Goal: Task Accomplishment & Management: Complete application form

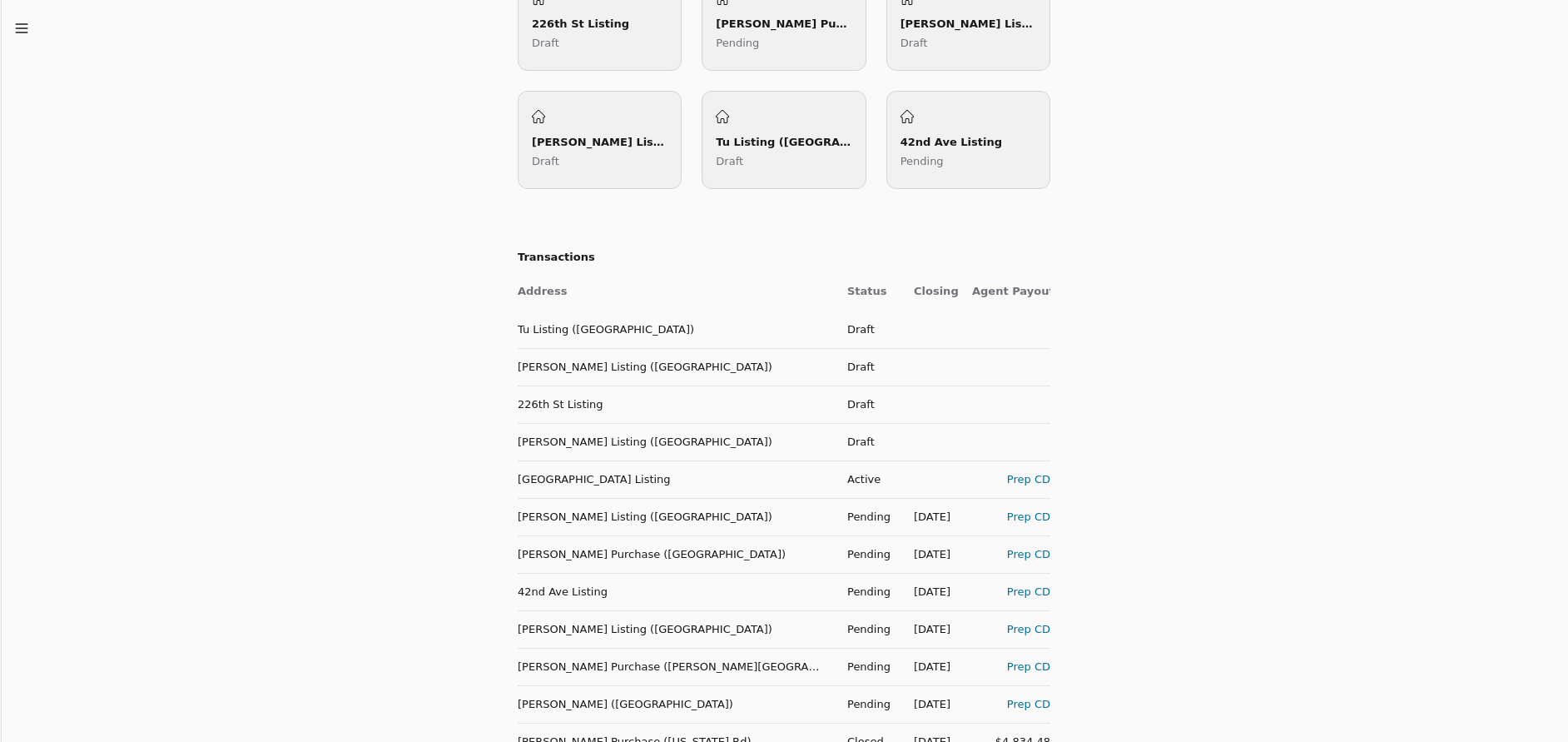
scroll to position [801, 0]
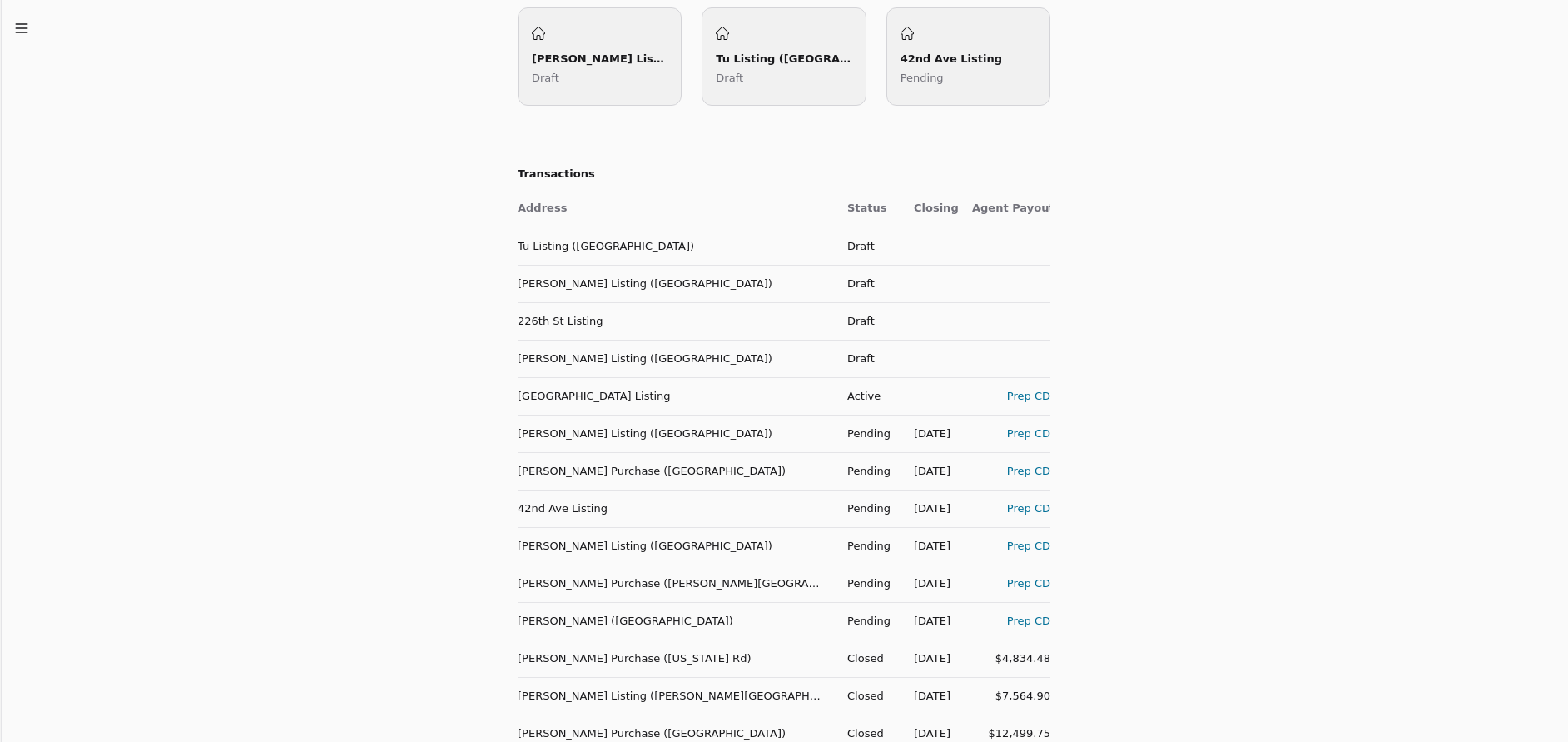
click at [1027, 626] on div "Prep CD" at bounding box center [1010, 621] width 78 height 18
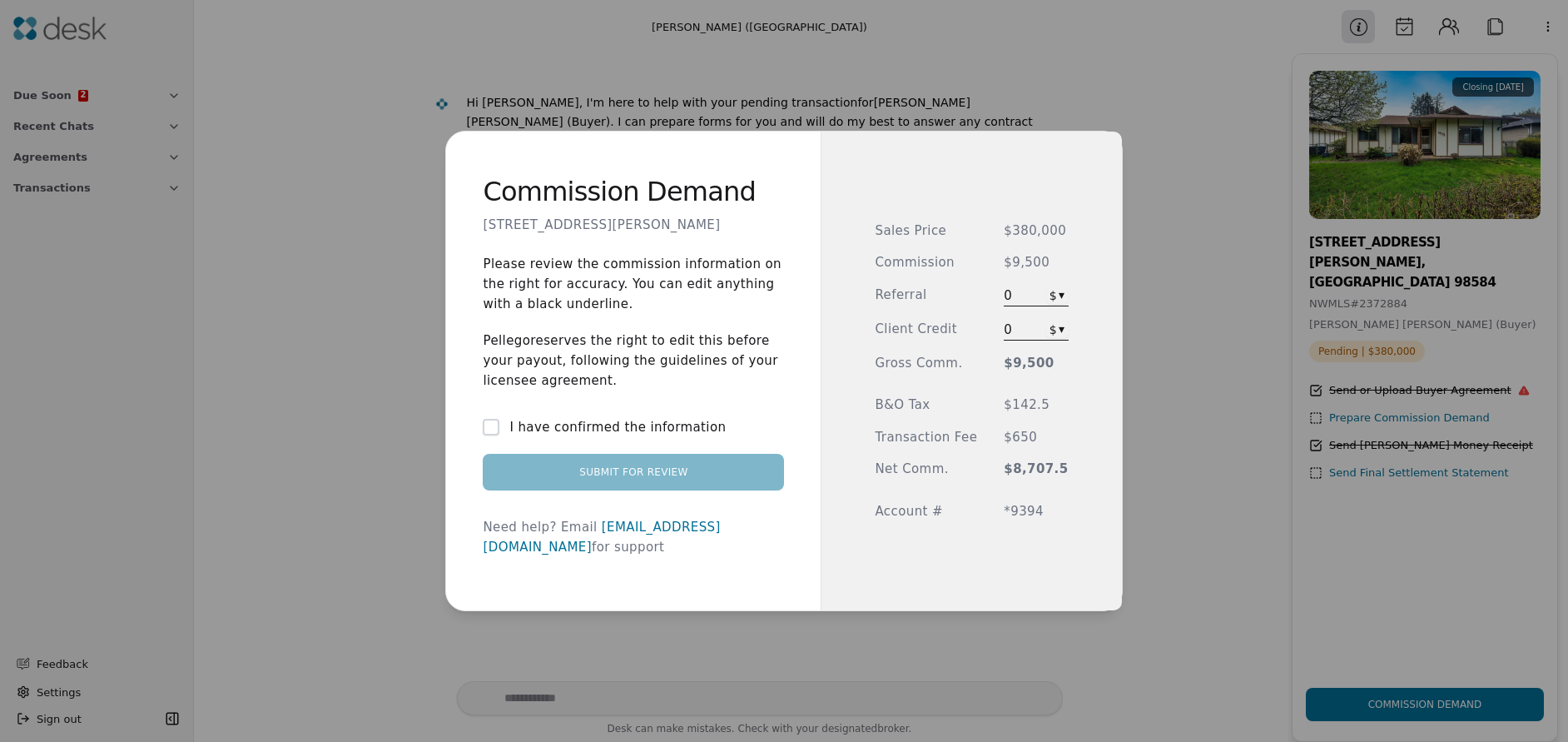
click at [1023, 295] on span "0" at bounding box center [1019, 296] width 30 height 20
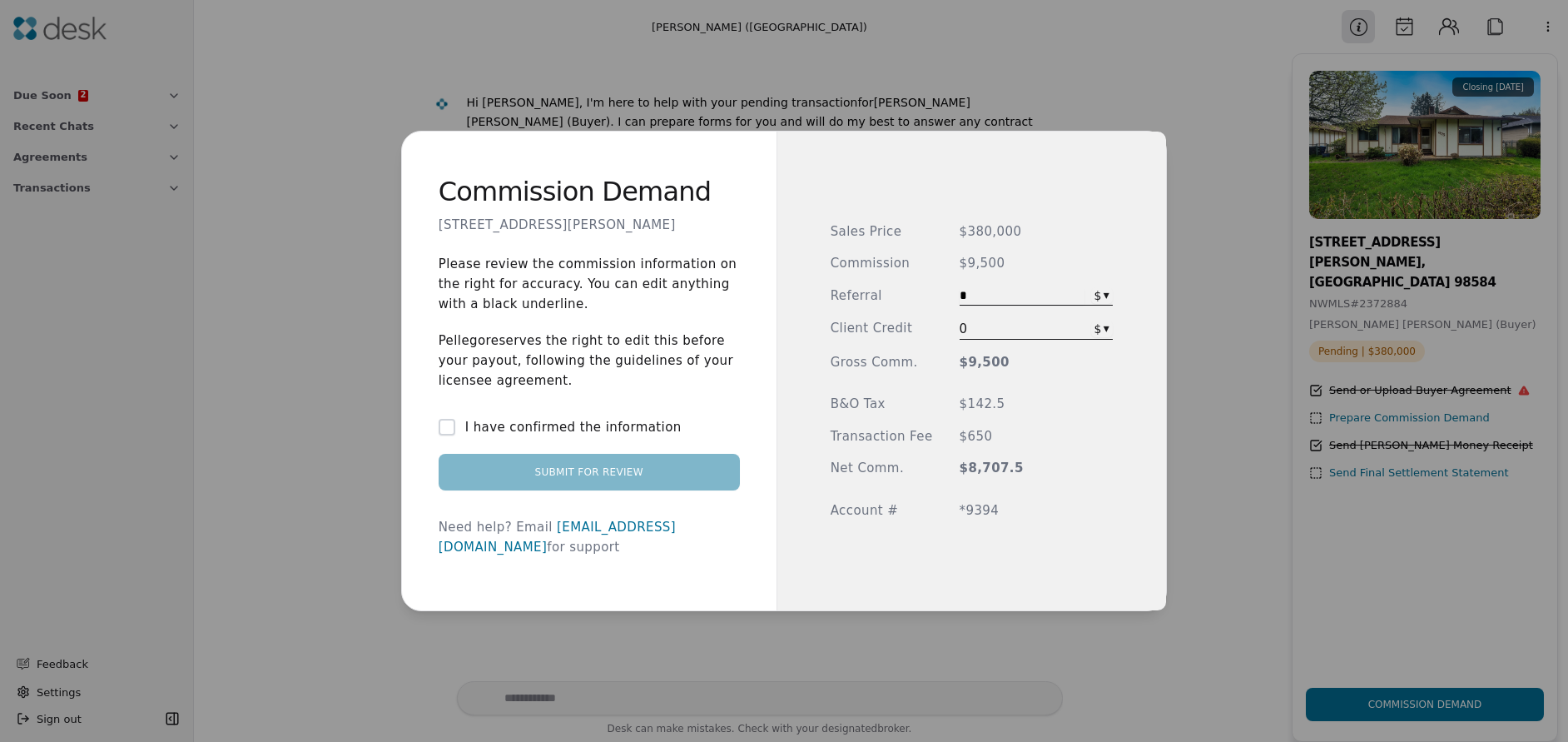
click at [989, 295] on input "*" at bounding box center [1021, 296] width 125 height 16
type input "*****"
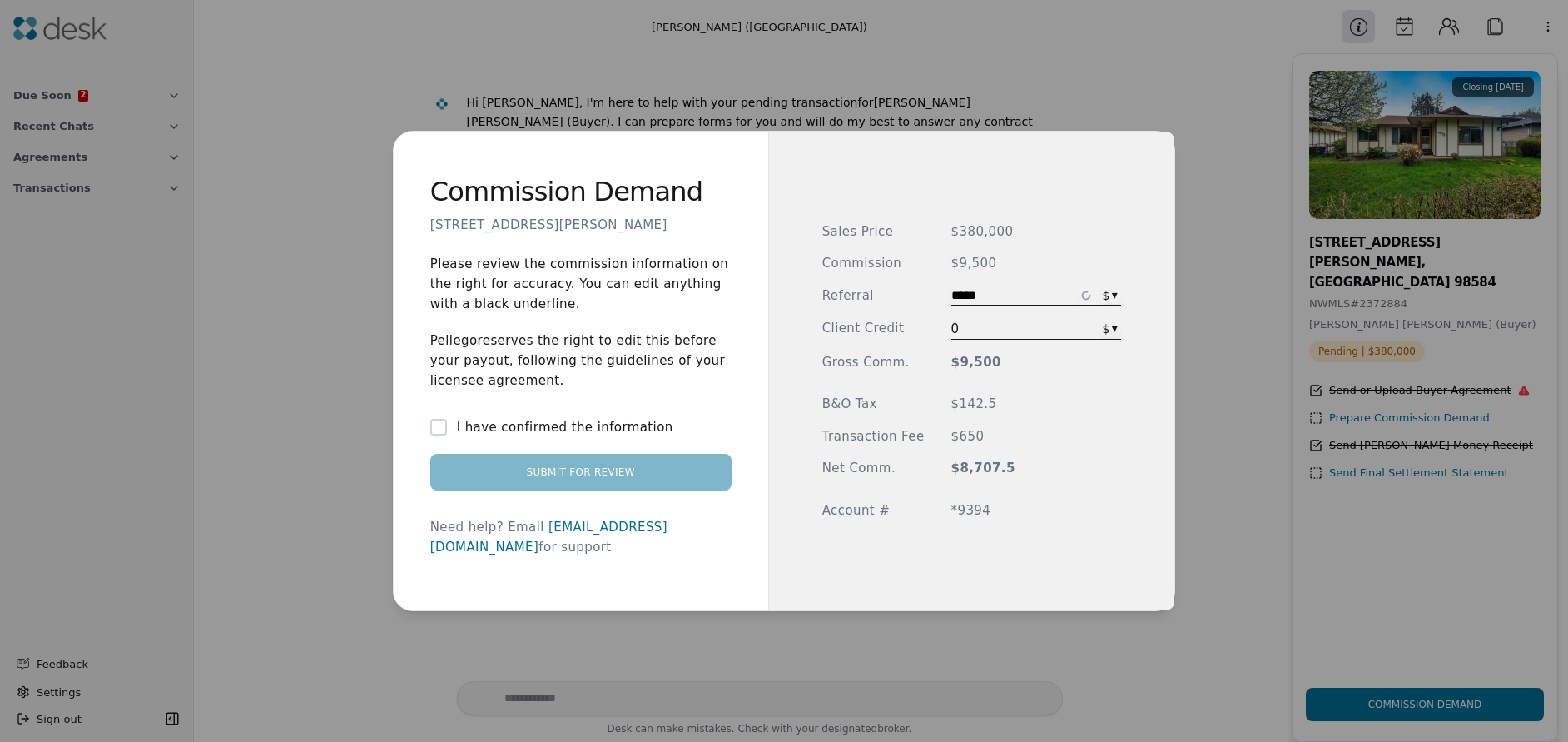
click at [1052, 391] on div "Sales Price $380,000 Commission $9,500 Referral ***** $ ▾ Client Credit 0 $ ▾ G…" at bounding box center [972, 371] width 300 height 298
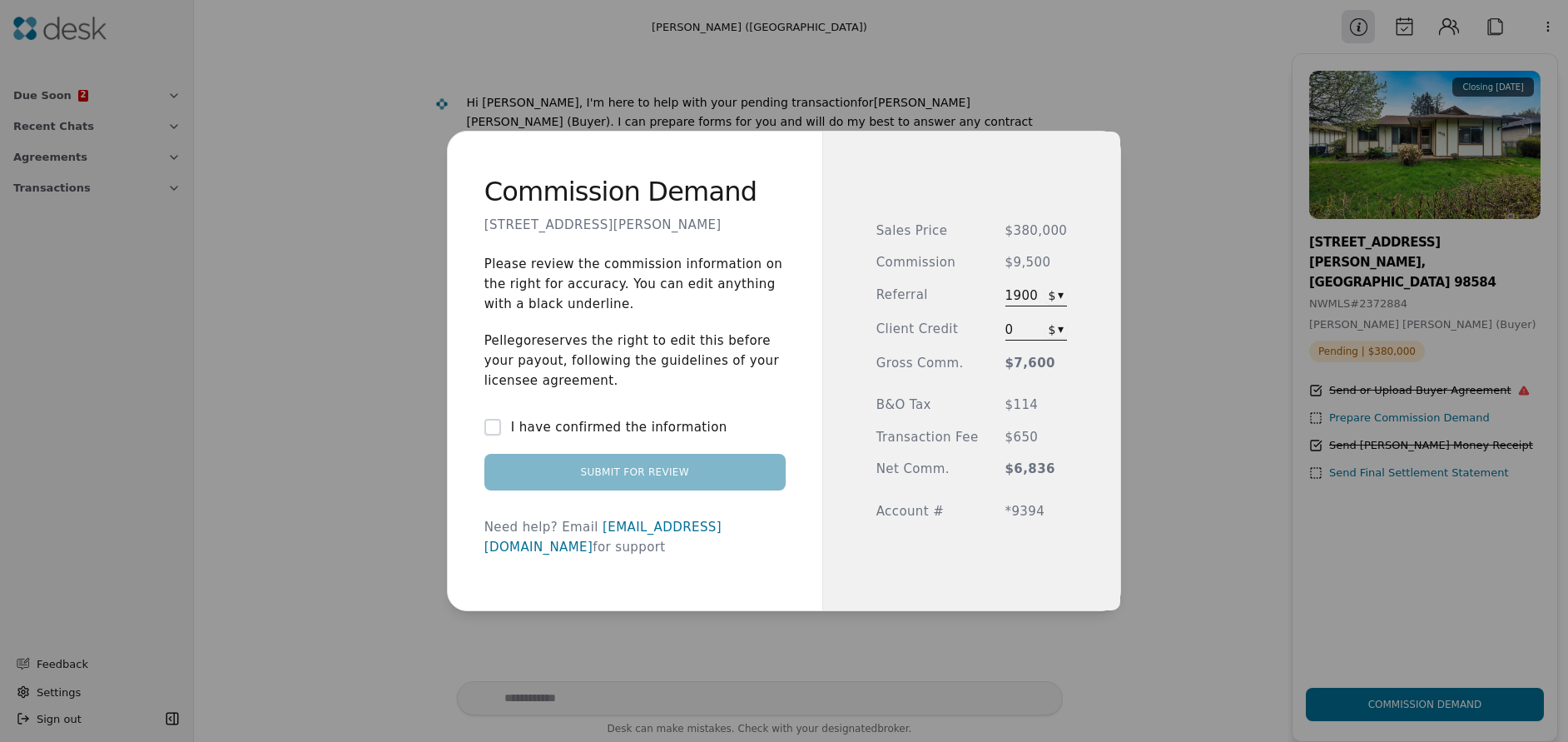
click at [497, 435] on button "I have confirmed the information" at bounding box center [493, 427] width 17 height 17
click at [611, 484] on button "Submit for Review" at bounding box center [635, 472] width 301 height 37
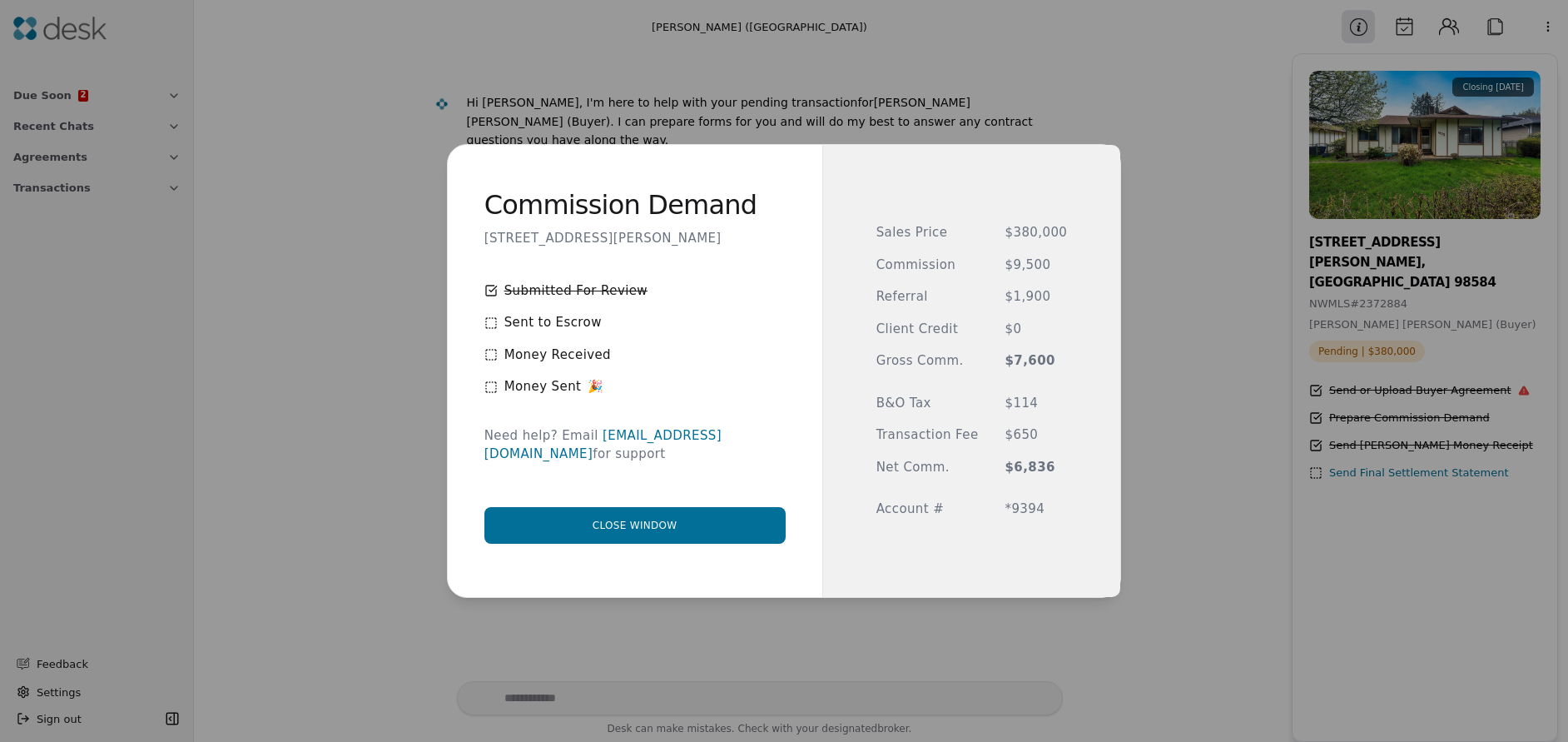
click at [651, 518] on button "Close window" at bounding box center [635, 525] width 301 height 37
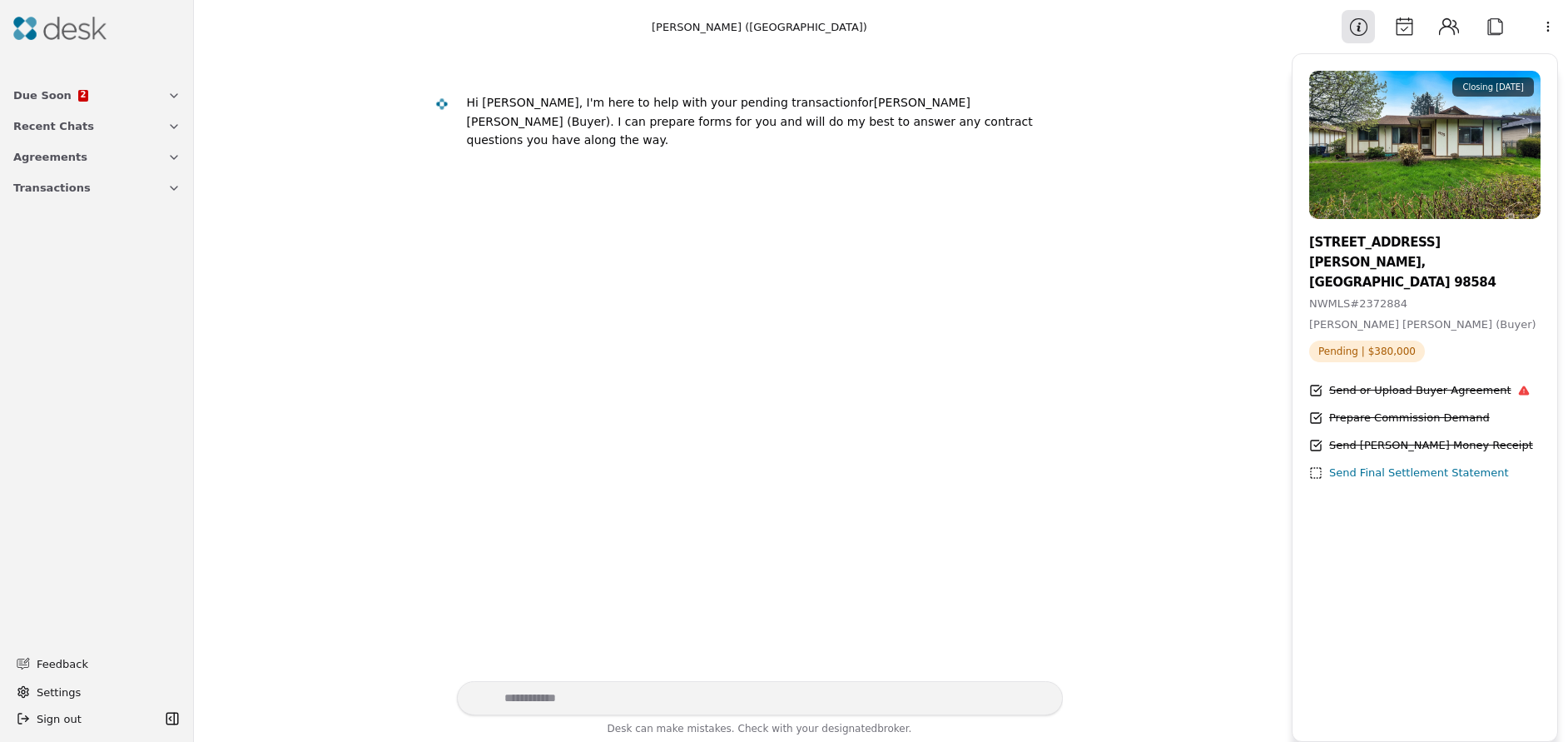
click at [42, 96] on span "Due Soon" at bounding box center [43, 95] width 59 height 18
click at [65, 200] on icon at bounding box center [72, 207] width 13 height 13
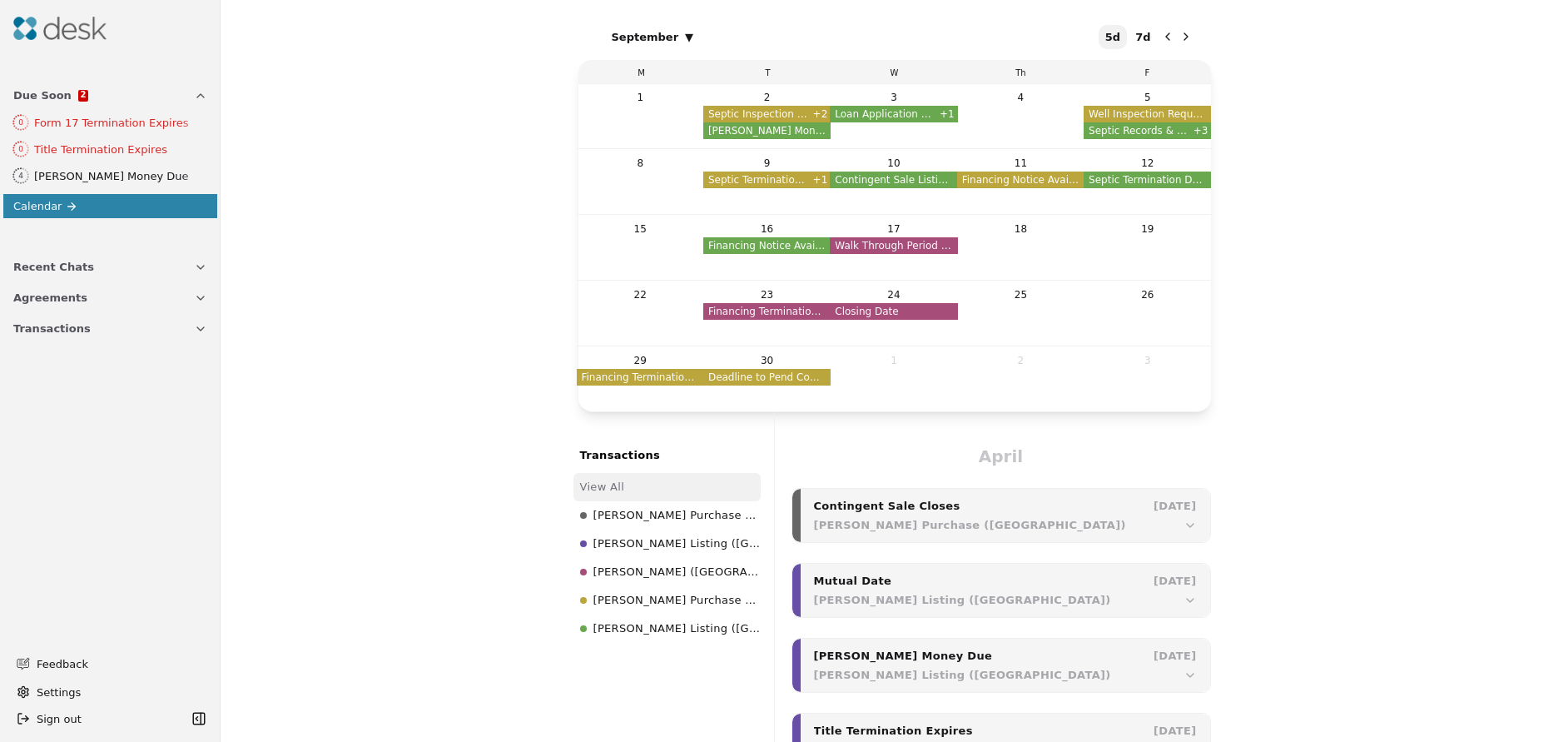
scroll to position [2703, 0]
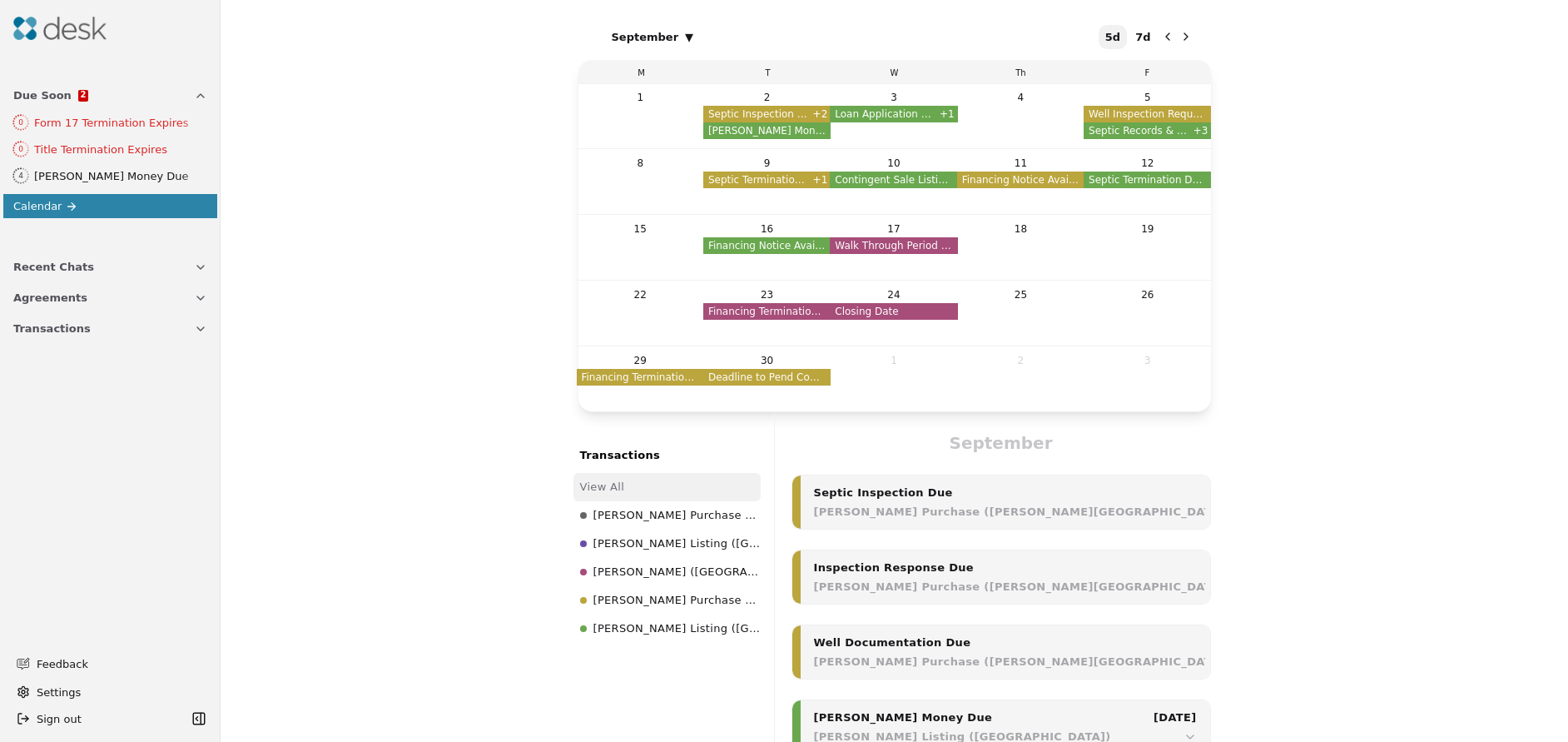
click at [943, 72] on div "W" at bounding box center [894, 72] width 126 height 23
click at [1189, 37] on icon "Next month" at bounding box center [1186, 37] width 13 height 13
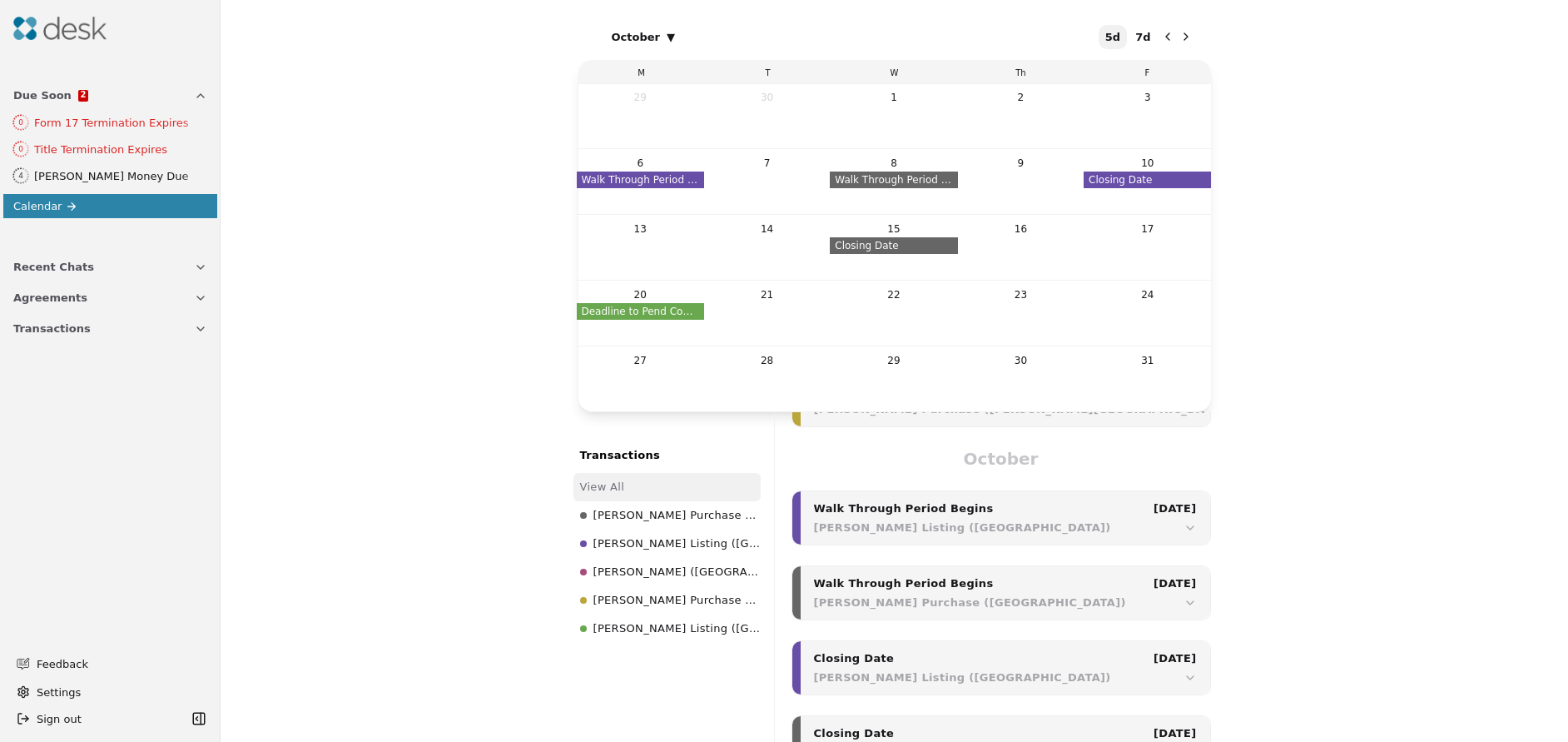
scroll to position [4394, 0]
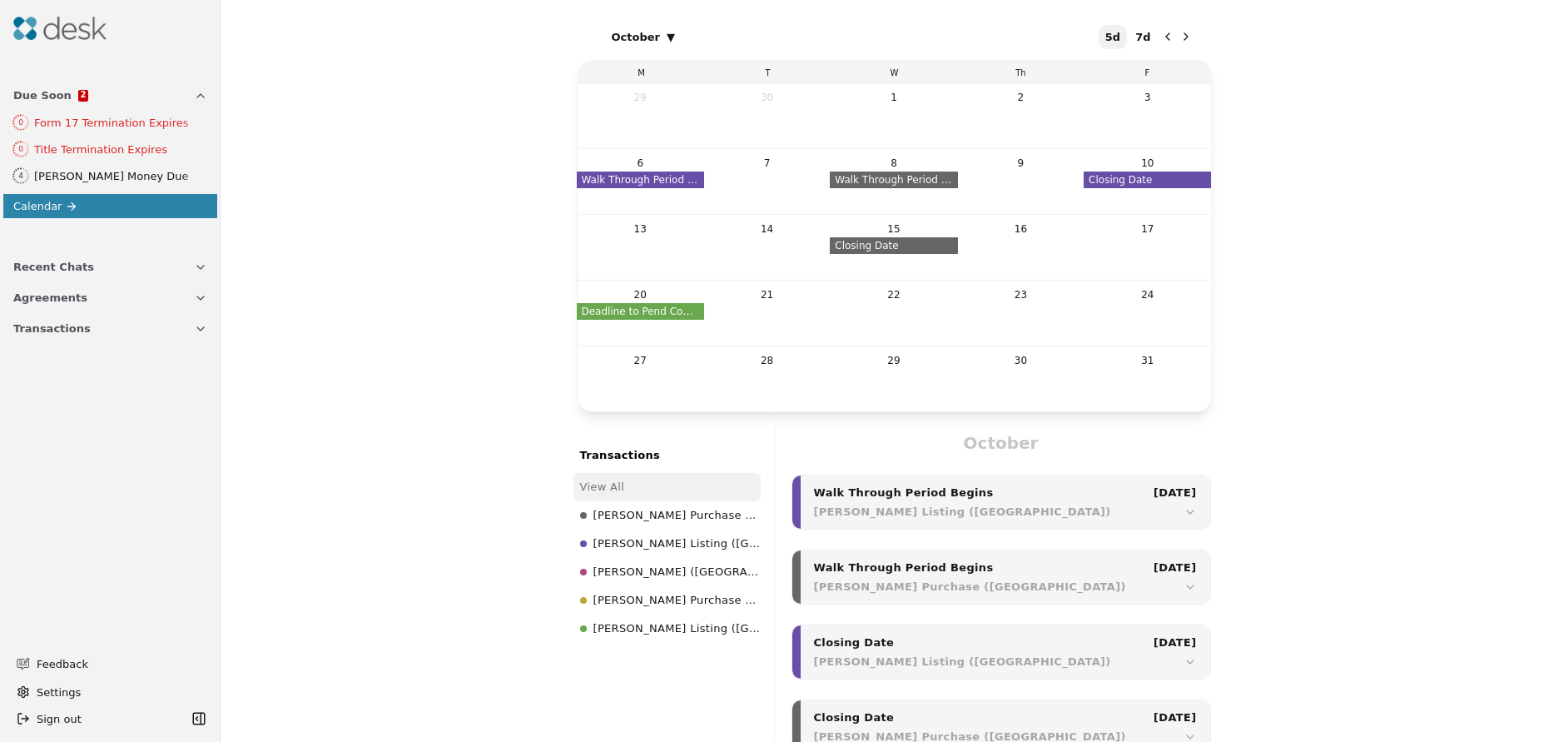
click at [1154, 37] on button "7d" at bounding box center [1143, 37] width 28 height 24
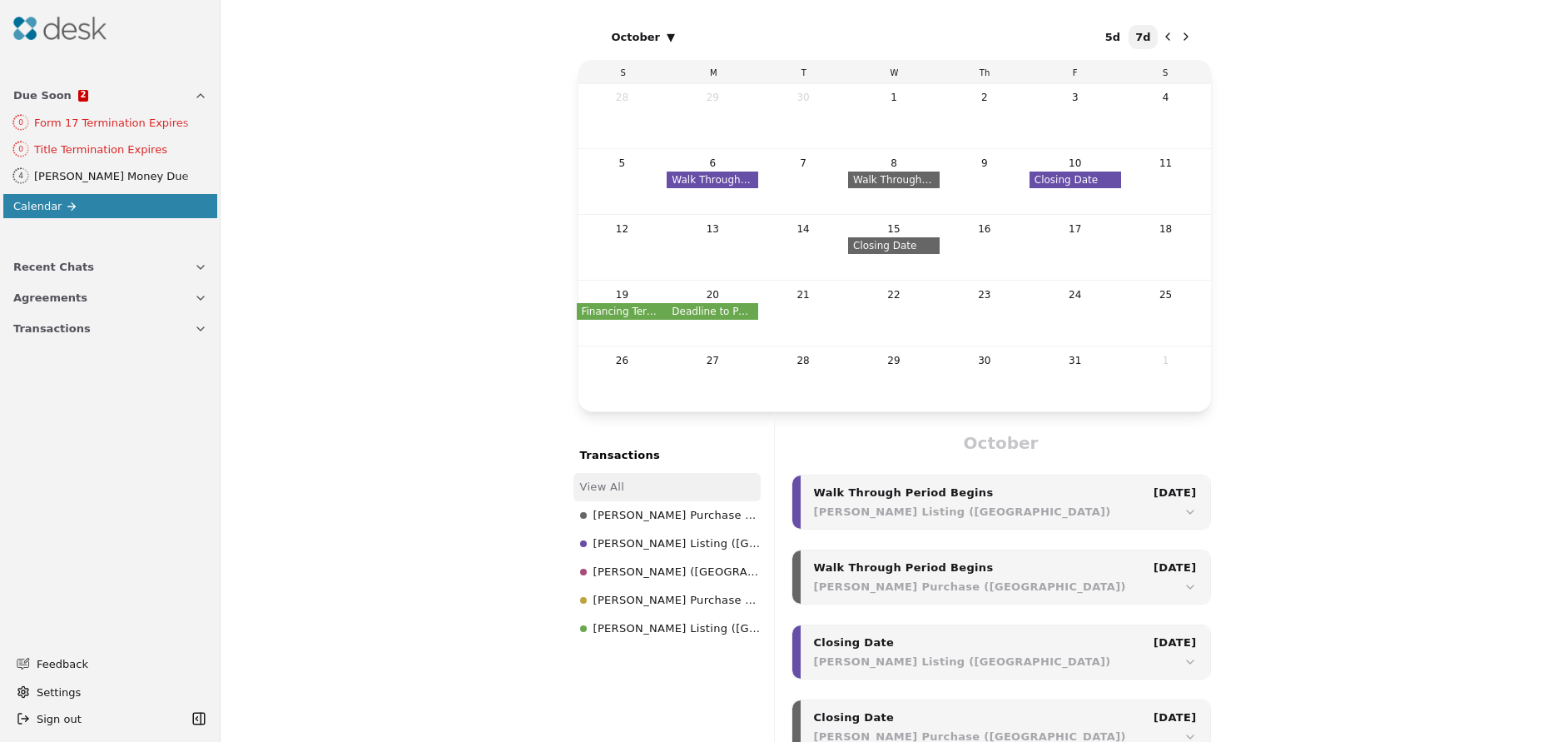
click at [1166, 38] on icon "Previous month" at bounding box center [1168, 37] width 3 height 7
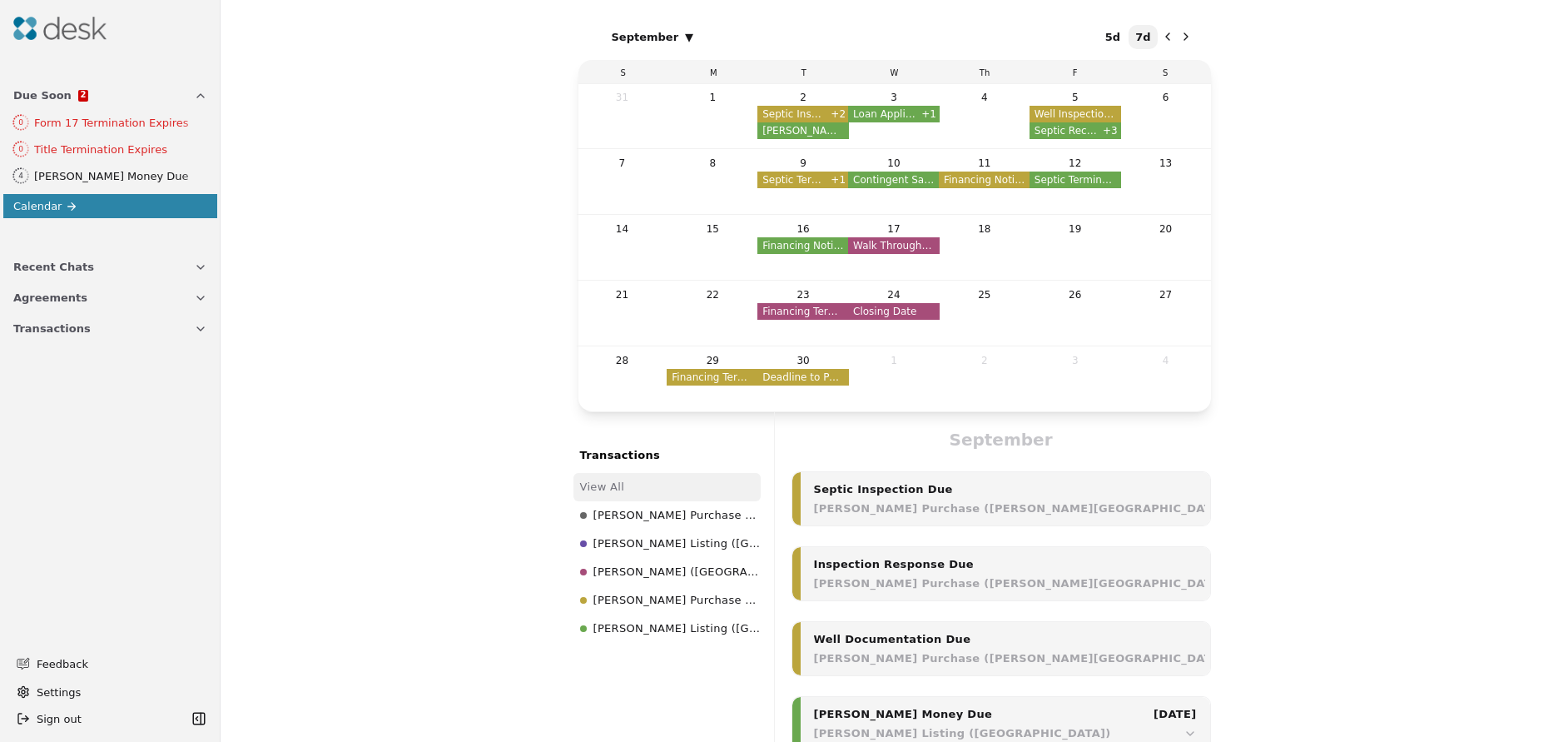
scroll to position [2703, 0]
click at [598, 492] on li "View All" at bounding box center [667, 487] width 188 height 28
